Goal: Task Accomplishment & Management: Complete application form

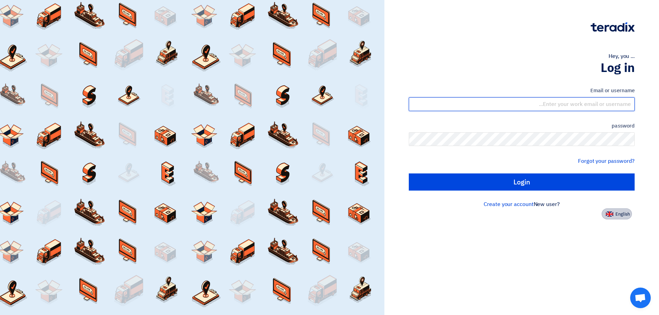
type input "[EMAIL_ADDRESS][DOMAIN_NAME]"
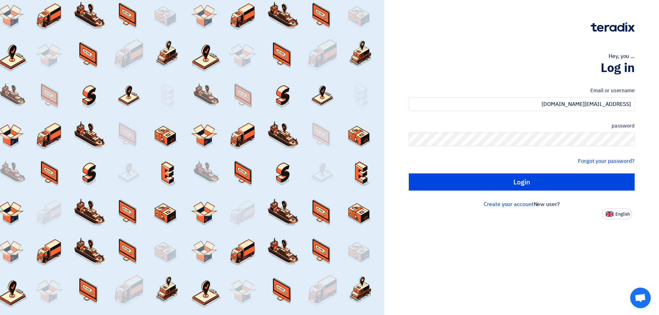
click at [614, 215] on button "English" at bounding box center [617, 214] width 30 height 11
type input "Sign in"
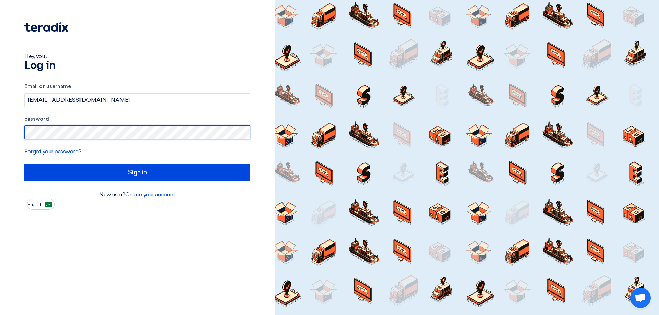
click at [0, 117] on div "Hey, you ... Log in Email or username [EMAIL_ADDRESS][DOMAIN_NAME] password For…" at bounding box center [137, 157] width 275 height 315
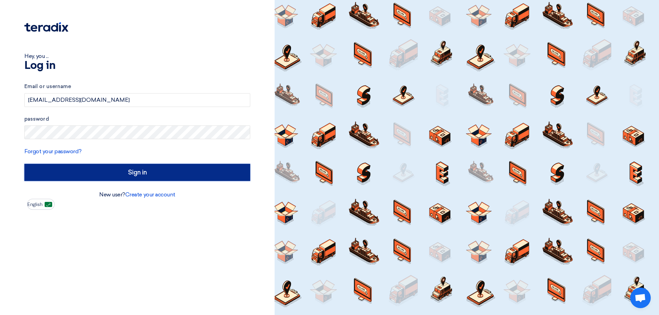
click at [79, 173] on input "Sign in" at bounding box center [137, 172] width 226 height 17
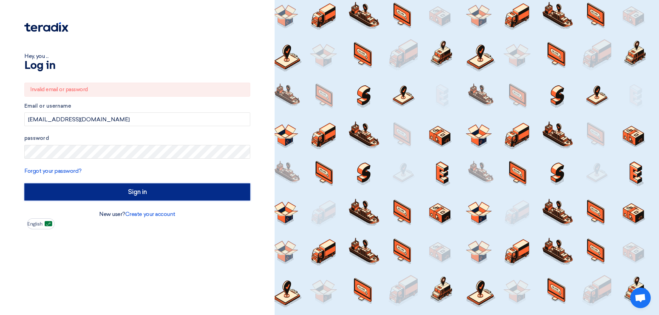
click at [89, 190] on input "Sign in" at bounding box center [137, 192] width 226 height 17
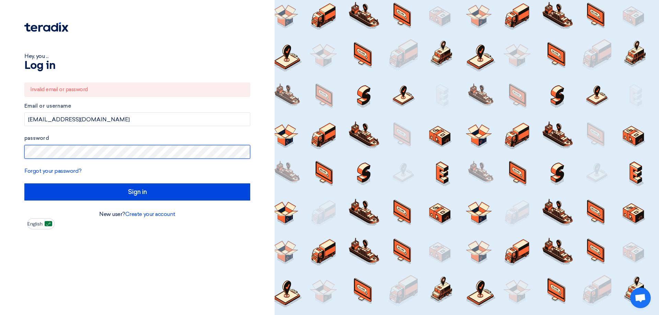
click at [0, 164] on div "Hey, you ... Log in Invalid email or password Email or username [EMAIL_ADDRESS]…" at bounding box center [137, 157] width 275 height 315
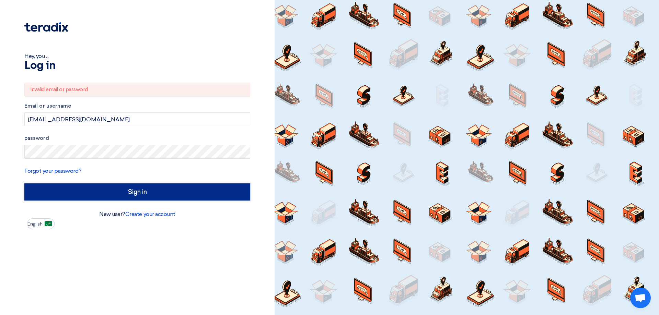
click at [101, 196] on input "Sign in" at bounding box center [137, 192] width 226 height 17
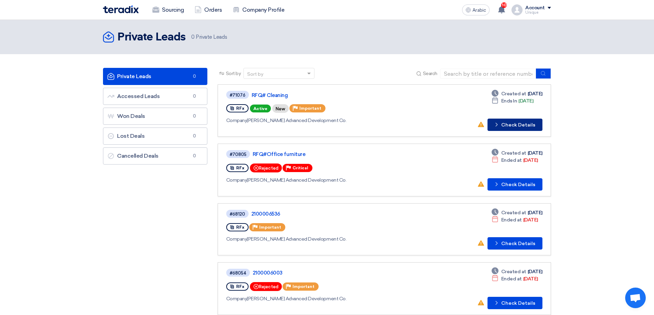
click at [512, 127] on font "Check Details" at bounding box center [518, 125] width 34 height 6
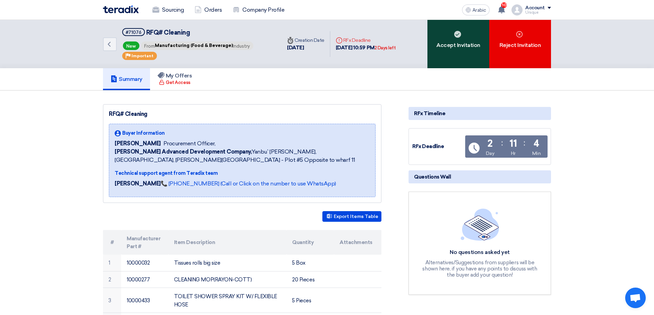
click at [444, 46] on font "Accept Invitation" at bounding box center [458, 45] width 44 height 7
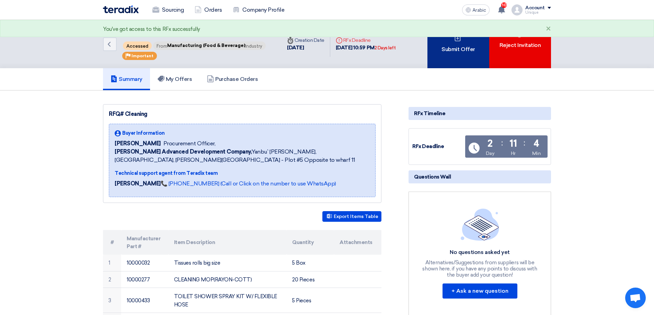
click at [454, 60] on div "Submit Offer" at bounding box center [458, 44] width 62 height 48
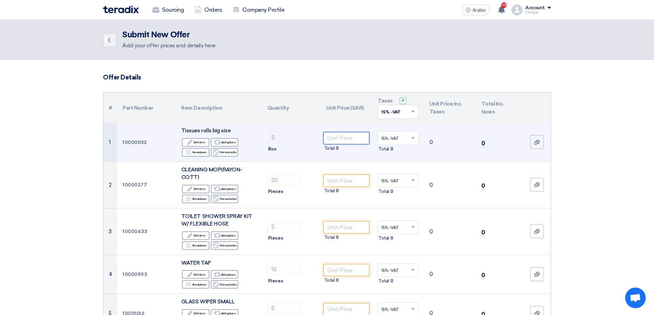
click at [334, 140] on input "number" at bounding box center [346, 138] width 46 height 12
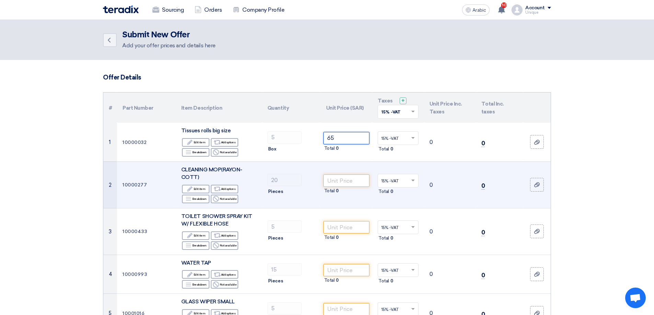
type input "65"
click at [342, 184] on input "number" at bounding box center [346, 181] width 46 height 12
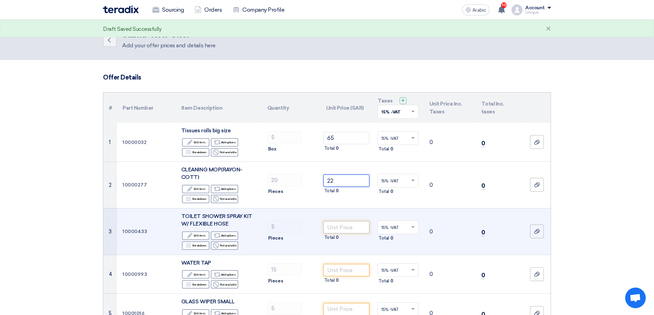
type input "22"
click at [343, 230] on input "number" at bounding box center [346, 227] width 46 height 12
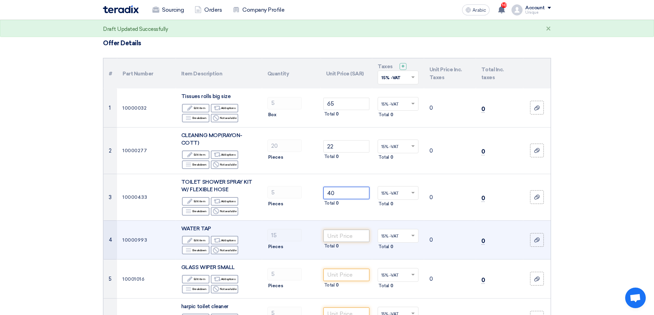
type input "40"
click at [338, 240] on input "number" at bounding box center [346, 236] width 46 height 12
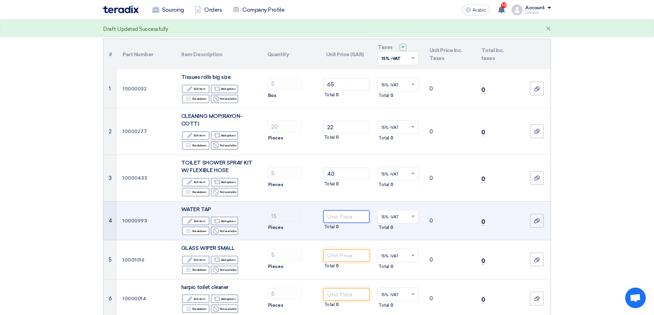
scroll to position [69, 0]
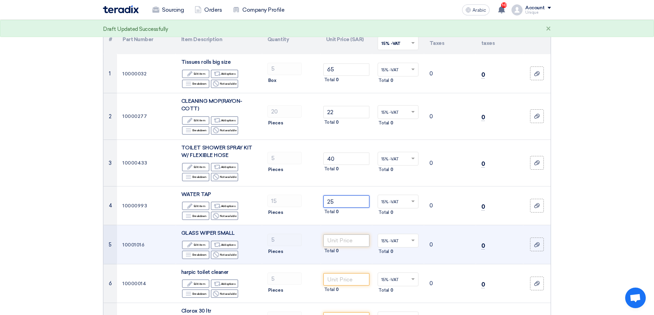
type input "25"
click at [338, 239] on input "number" at bounding box center [346, 241] width 46 height 12
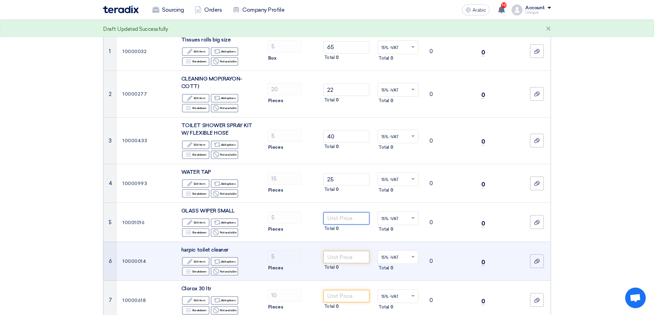
scroll to position [103, 0]
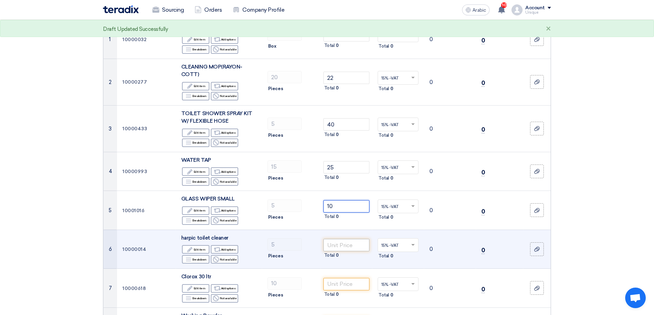
type input "10"
click at [340, 241] on input "number" at bounding box center [346, 245] width 46 height 12
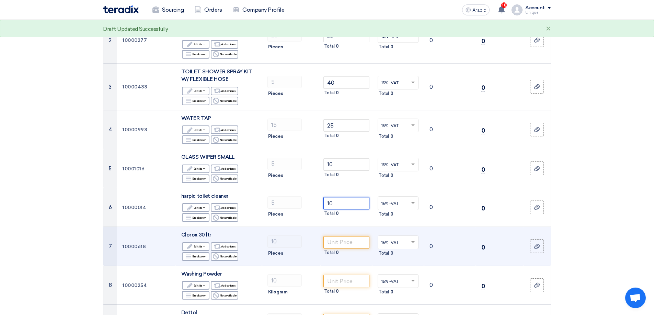
scroll to position [172, 0]
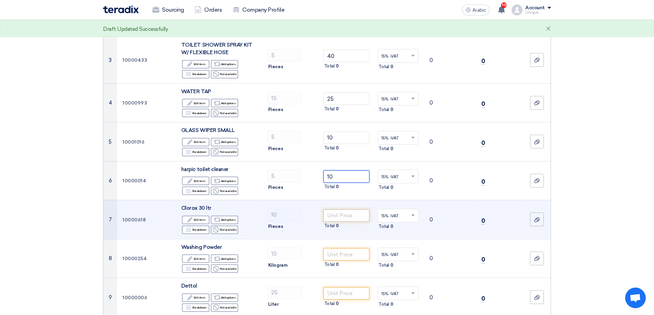
type input "10"
click at [331, 215] on input "number" at bounding box center [346, 216] width 46 height 12
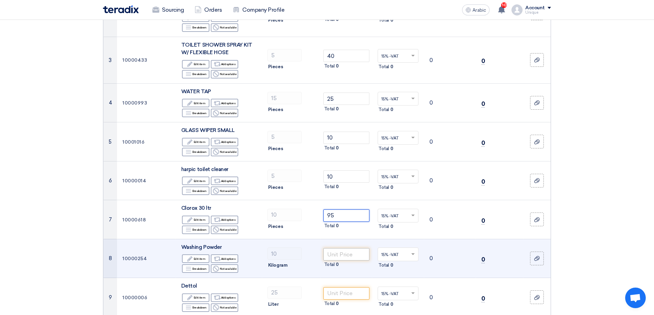
type input "95"
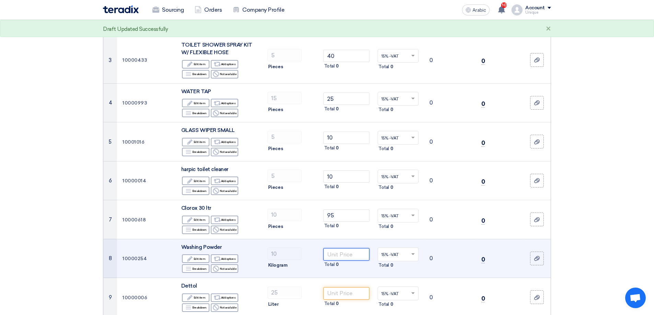
click at [336, 252] on input "number" at bounding box center [346, 254] width 46 height 12
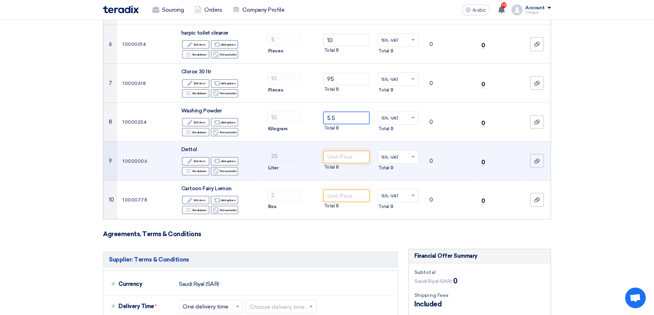
scroll to position [309, 0]
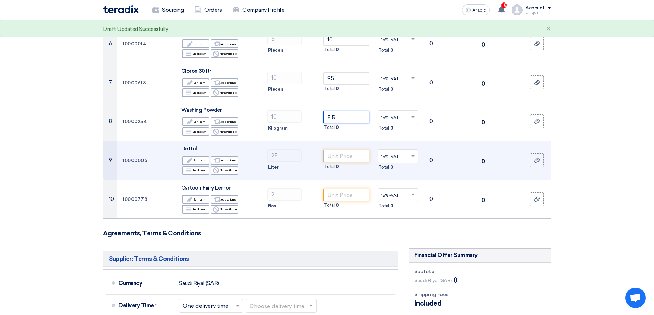
type input "5.5"
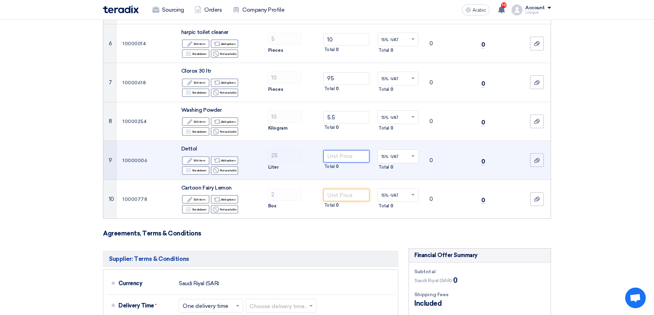
click at [339, 161] on input "number" at bounding box center [346, 156] width 46 height 12
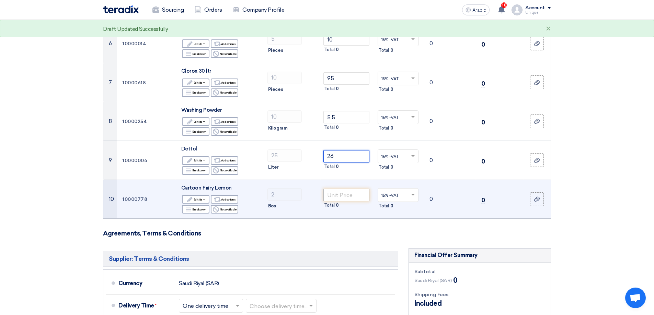
type input "26"
click at [340, 193] on input "number" at bounding box center [346, 195] width 46 height 12
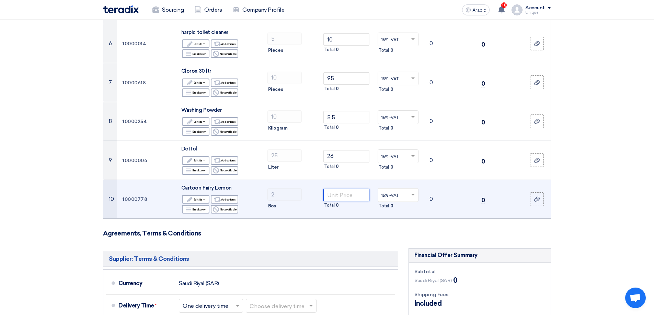
click at [330, 193] on input "number" at bounding box center [346, 195] width 46 height 12
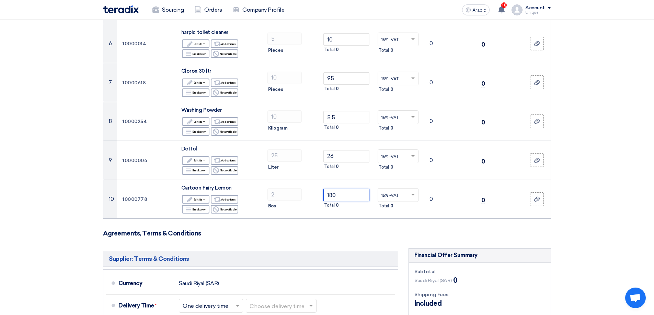
type input "180"
click at [336, 240] on form "Offer Details # Part Number Item Description Quantity Unit Price (SAR) Taxes + …" at bounding box center [327, 129] width 448 height 728
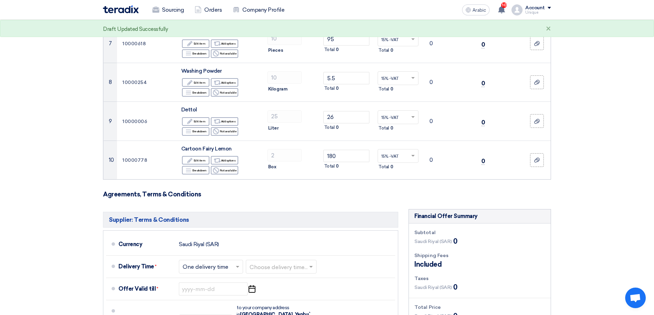
scroll to position [377, 0]
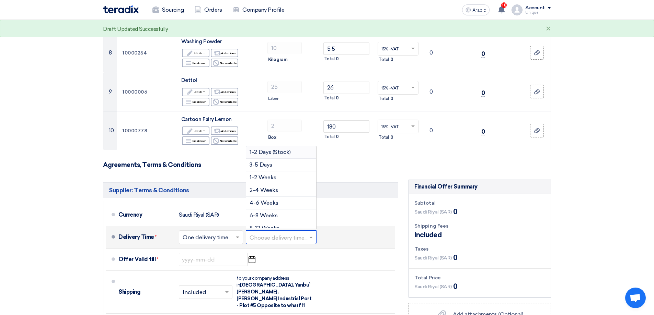
click at [256, 238] on input "text" at bounding box center [281, 238] width 64 height 10
click at [261, 160] on div "3-5 Days" at bounding box center [281, 165] width 70 height 13
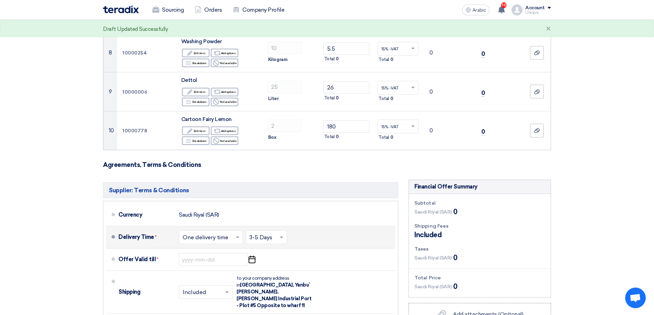
click at [256, 242] on input "text" at bounding box center [266, 238] width 34 height 10
click at [264, 155] on font "1-2 Days (Stock)" at bounding box center [269, 152] width 41 height 7
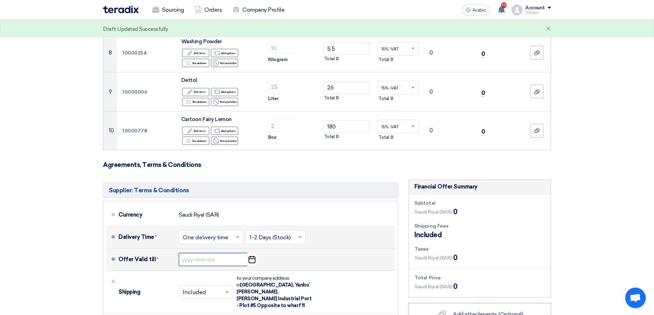
click at [198, 263] on input at bounding box center [213, 259] width 69 height 13
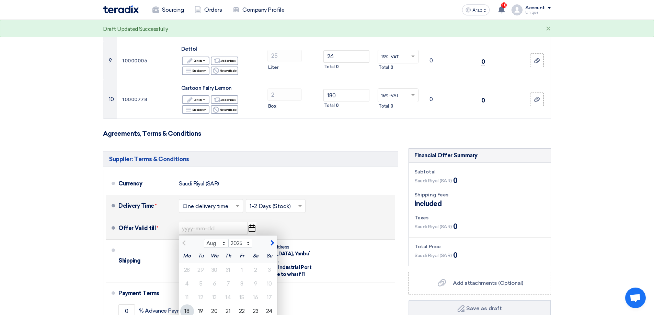
scroll to position [480, 0]
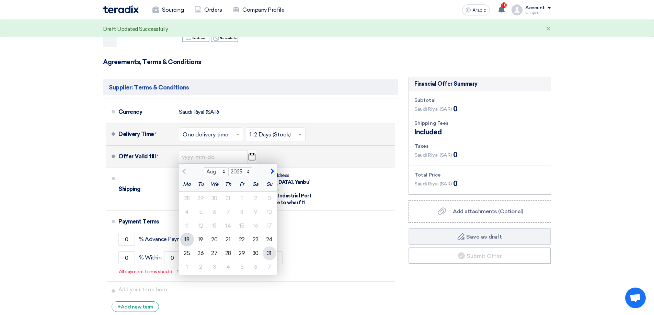
click at [267, 256] on div "31" at bounding box center [270, 254] width 14 height 14
type input "[DATE]"
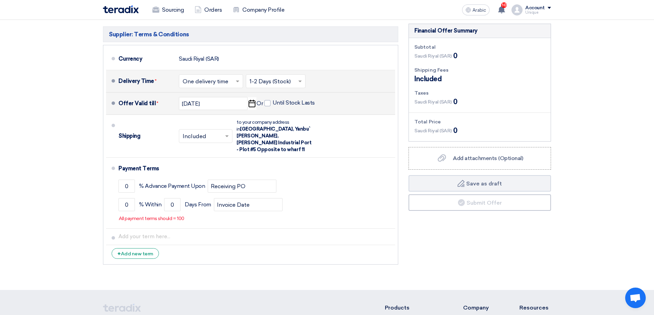
scroll to position [618, 0]
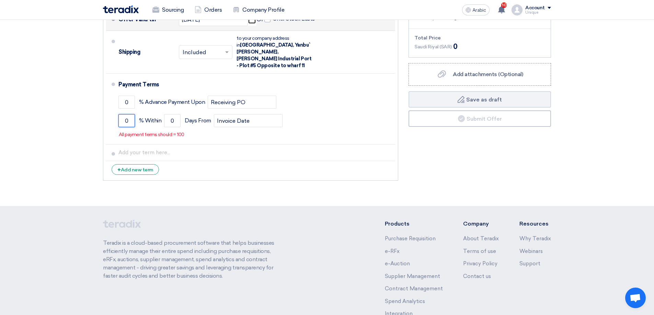
drag, startPoint x: 128, startPoint y: 115, endPoint x: 105, endPoint y: 115, distance: 23.3
click at [112, 115] on li "Payment Terms 0 % Advance Payment Upon Receiving PO 0 % Within 0" at bounding box center [250, 109] width 289 height 71
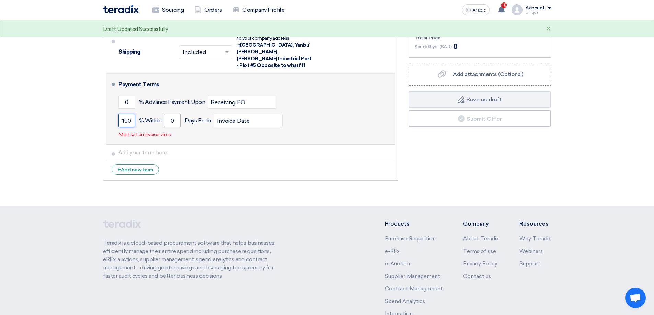
type input "100"
drag, startPoint x: 170, startPoint y: 116, endPoint x: 144, endPoint y: 119, distance: 25.9
click at [144, 119] on div "100 % [DATE] From Invoice Date" at bounding box center [255, 121] width 274 height 19
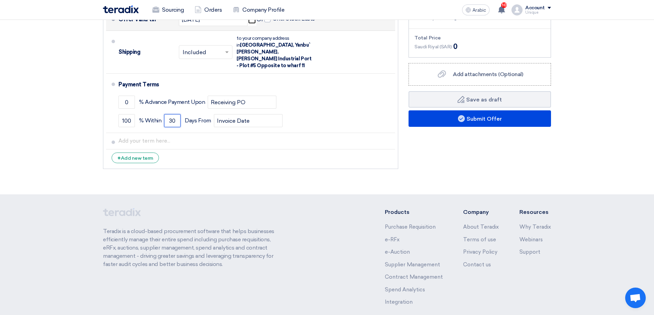
type input "30"
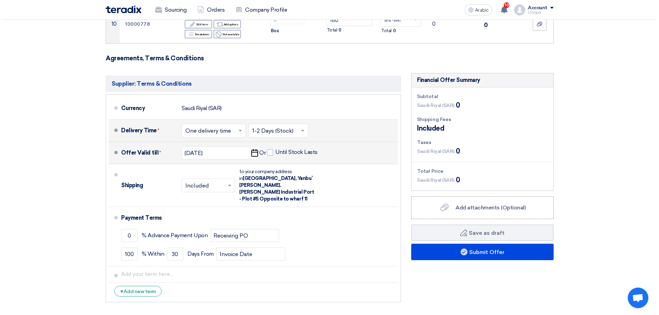
scroll to position [645, 0]
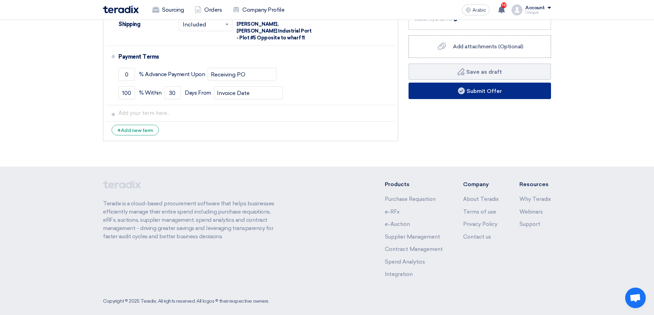
click at [443, 86] on button "Submit Offer" at bounding box center [479, 91] width 142 height 16
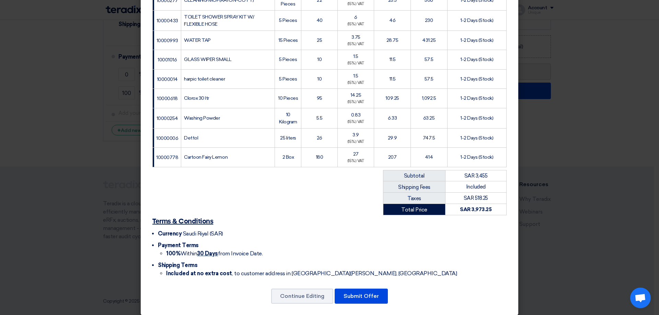
scroll to position [178, 0]
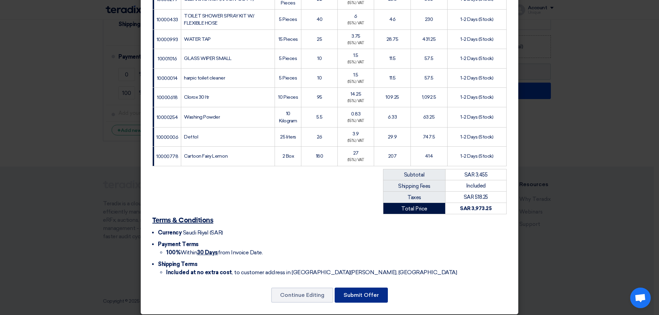
click at [364, 288] on button "Submit Offer" at bounding box center [361, 295] width 53 height 15
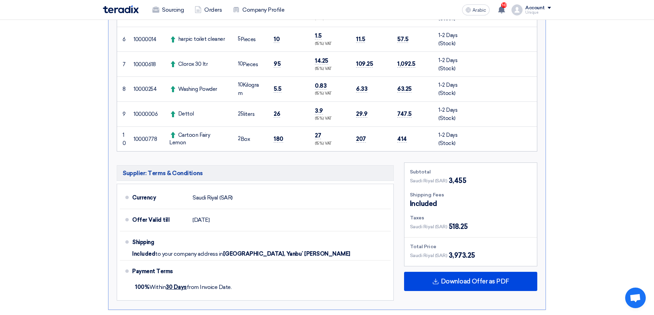
scroll to position [412, 0]
